Goal: Task Accomplishment & Management: Complete application form

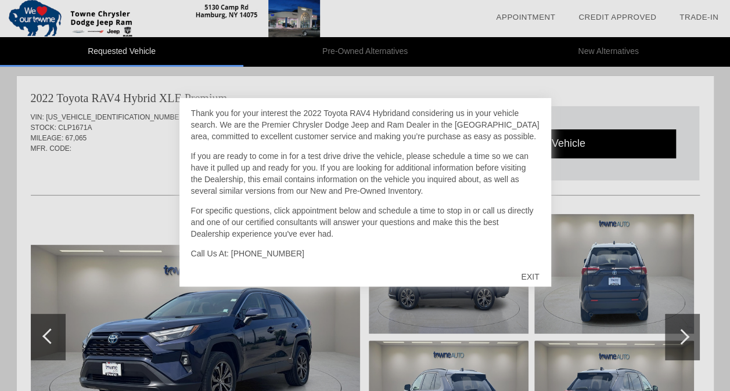
scroll to position [37, 0]
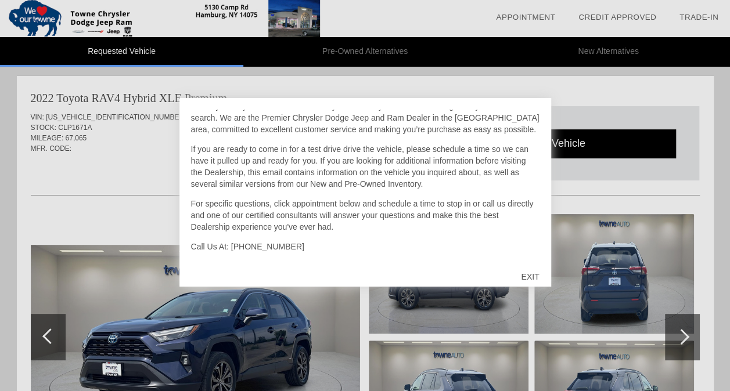
click at [531, 274] on div "EXIT" at bounding box center [529, 277] width 41 height 35
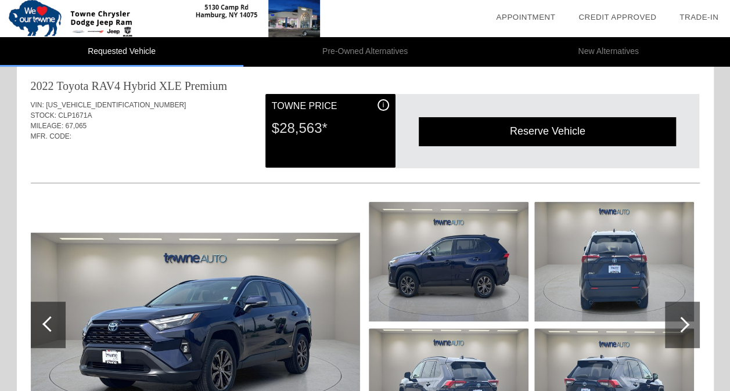
scroll to position [23, 0]
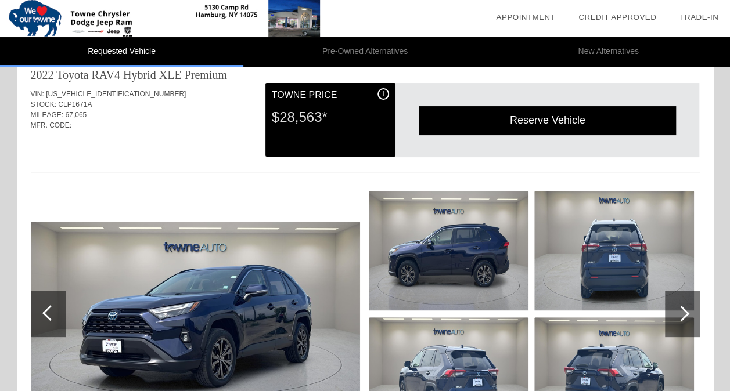
click at [555, 120] on div "Reserve Vehicle" at bounding box center [547, 120] width 257 height 28
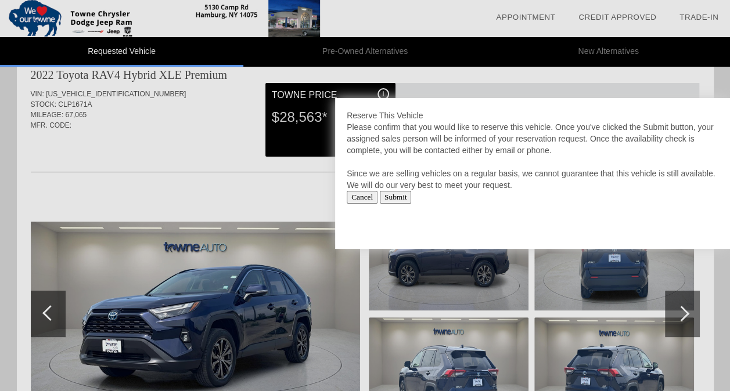
click at [409, 196] on input "Submit" at bounding box center [396, 197] width 32 height 13
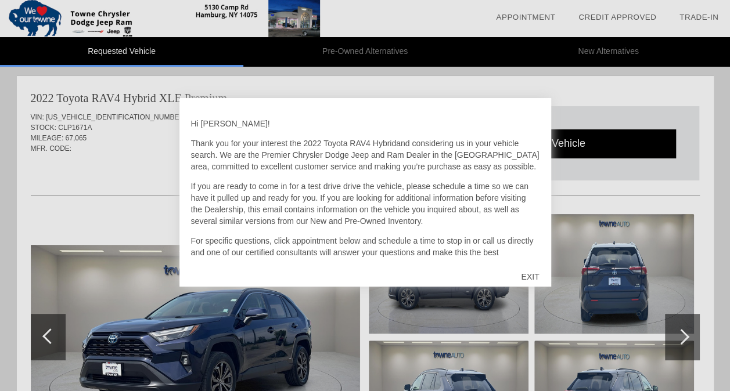
click at [532, 272] on div "EXIT" at bounding box center [529, 277] width 41 height 35
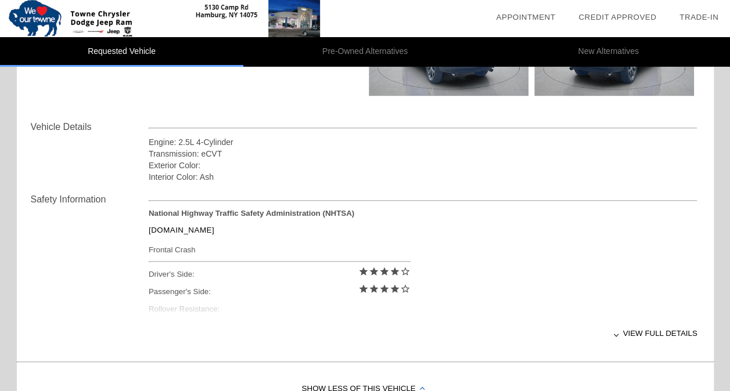
scroll to position [372, 0]
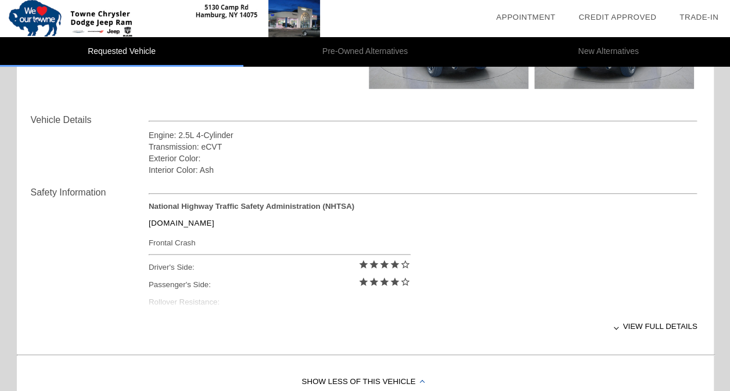
click at [196, 221] on link "[DOMAIN_NAME]" at bounding box center [182, 223] width 66 height 9
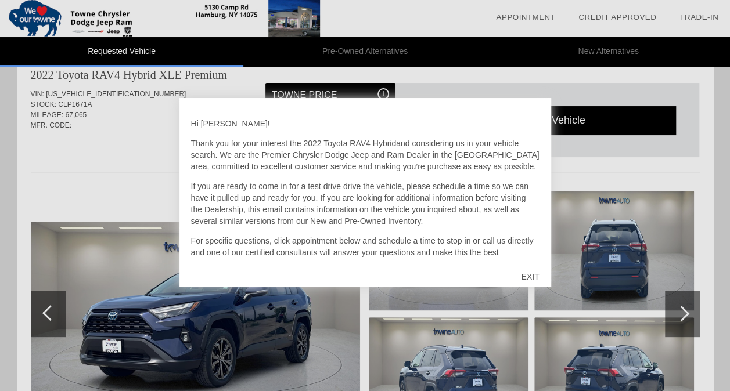
click at [534, 276] on div "EXIT" at bounding box center [529, 277] width 41 height 35
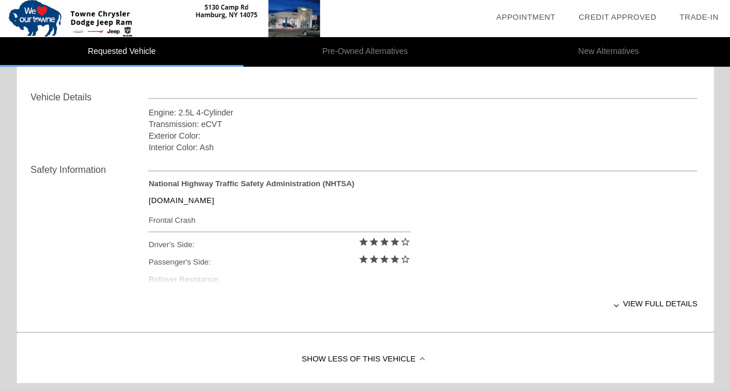
scroll to position [395, 0]
click at [667, 302] on div "View full details" at bounding box center [423, 303] width 549 height 28
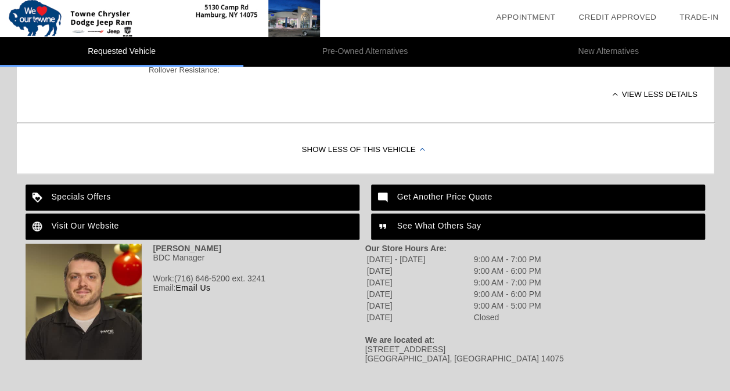
scroll to position [624, 0]
